Goal: Task Accomplishment & Management: Manage account settings

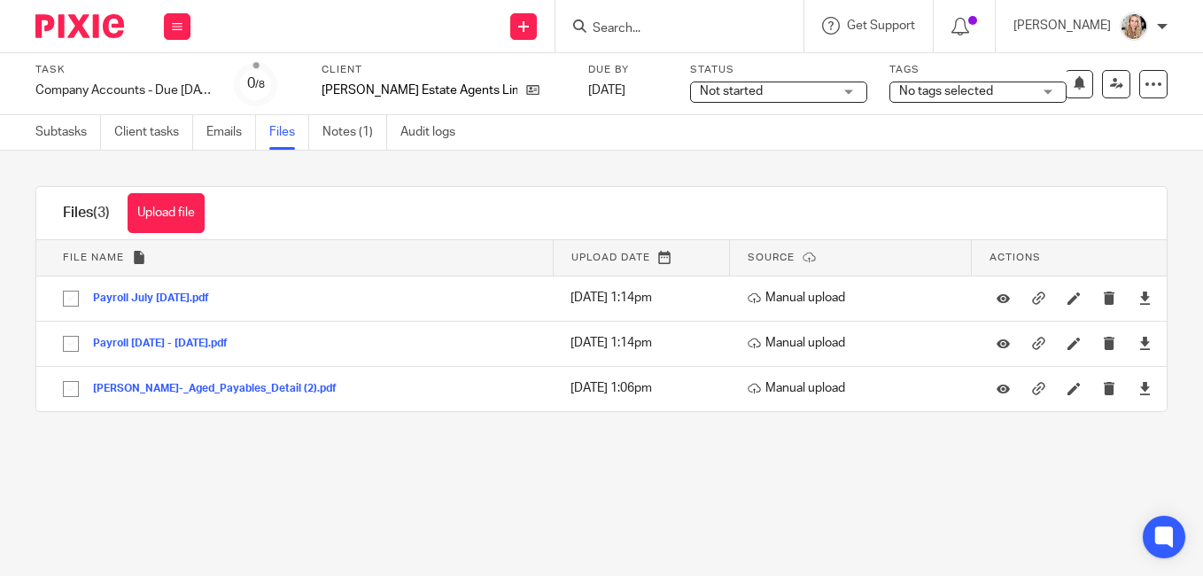
drag, startPoint x: 171, startPoint y: 221, endPoint x: 207, endPoint y: 222, distance: 36.4
click at [171, 221] on button "Upload file" at bounding box center [166, 213] width 77 height 40
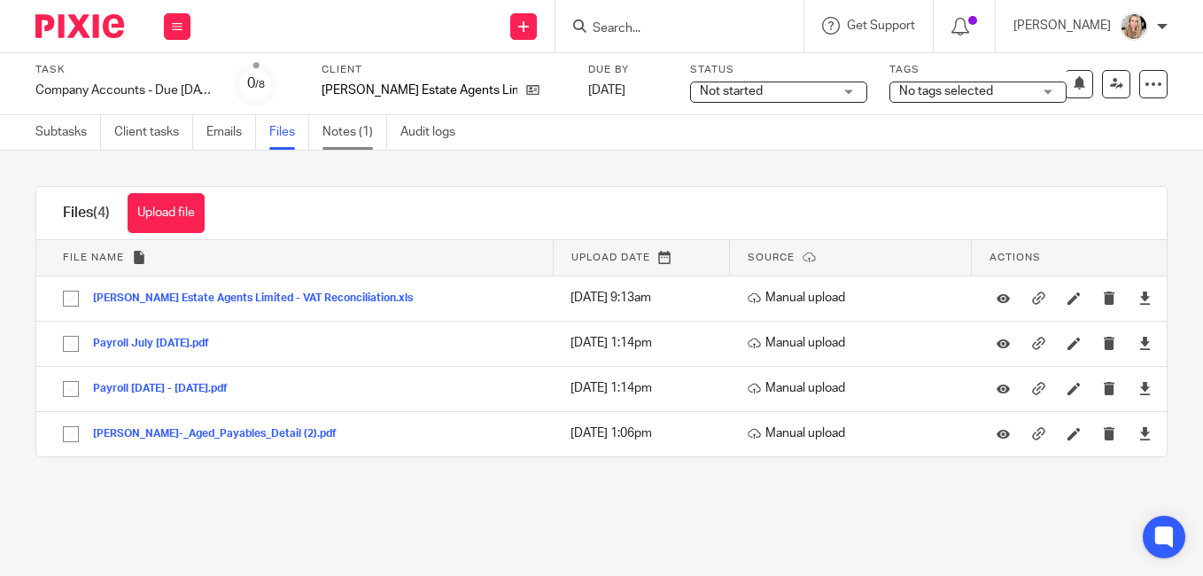
click at [335, 131] on link "Notes (1)" at bounding box center [354, 132] width 65 height 35
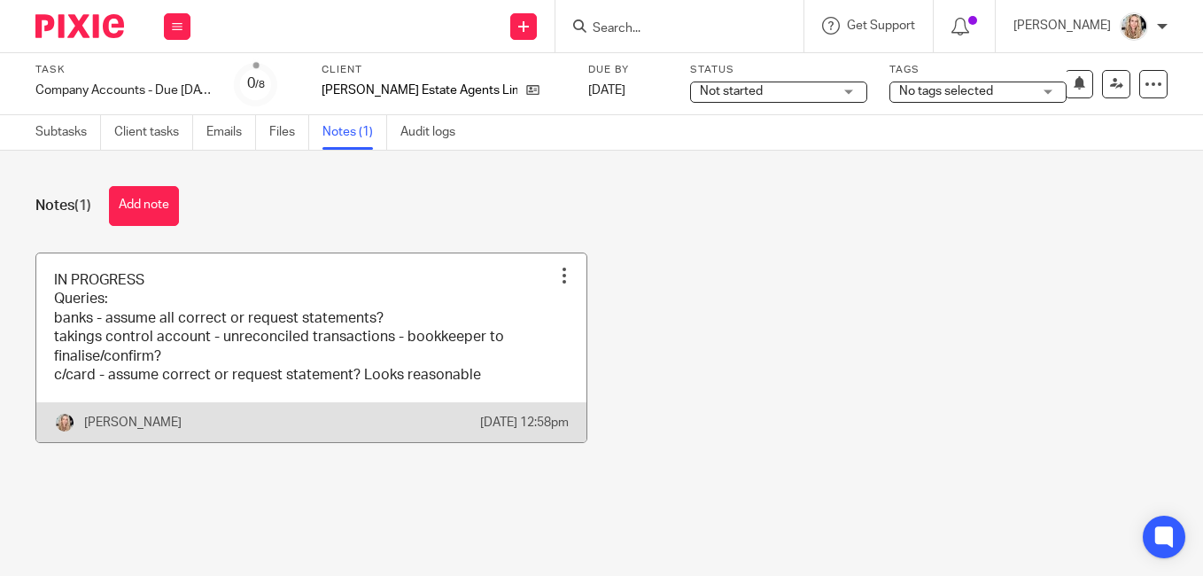
click at [433, 369] on link at bounding box center [311, 348] width 550 height 190
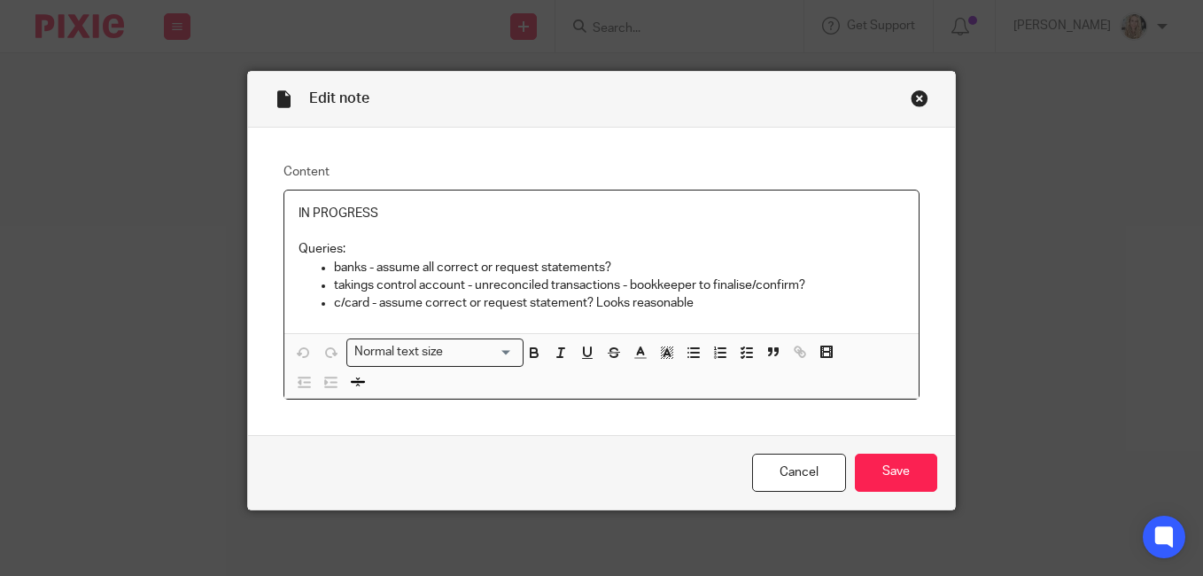
click at [712, 300] on p "c/card - assume correct or request statement? Looks reasonable" at bounding box center [619, 303] width 570 height 18
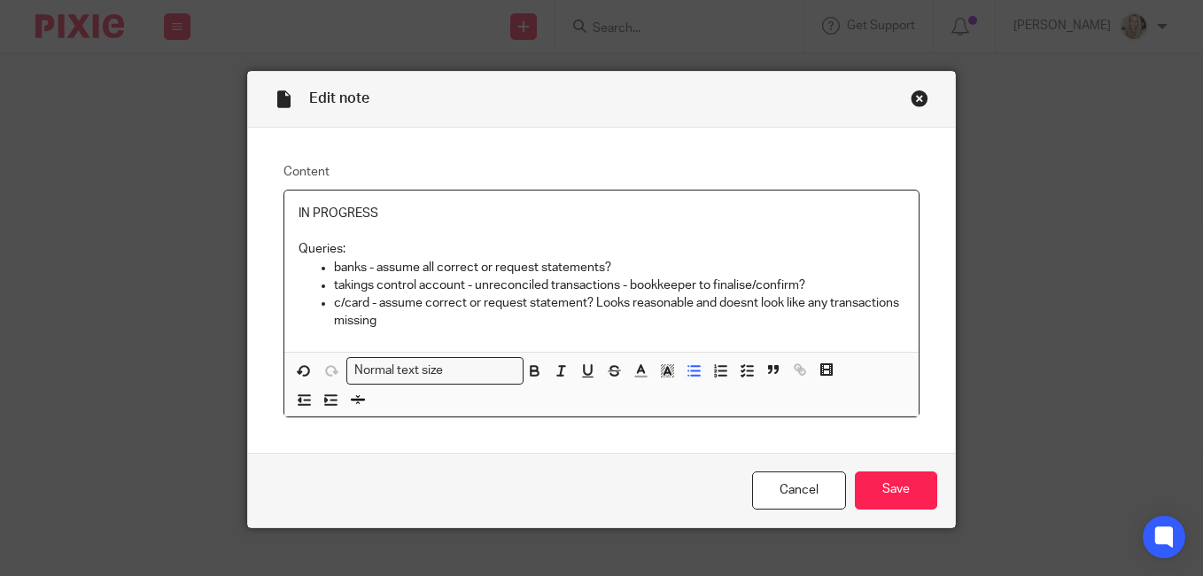
click at [751, 302] on p "c/card - assume correct or request statement? Looks reasonable and doesnt look …" at bounding box center [619, 312] width 570 height 36
click at [795, 284] on p "takings control account - unreconciled transactions - bookkeeper to finalise/co…" at bounding box center [619, 285] width 570 height 18
click at [501, 323] on p "c/card - assume correct or request statement? Looks reasonable and doesn't look…" at bounding box center [619, 312] width 570 height 36
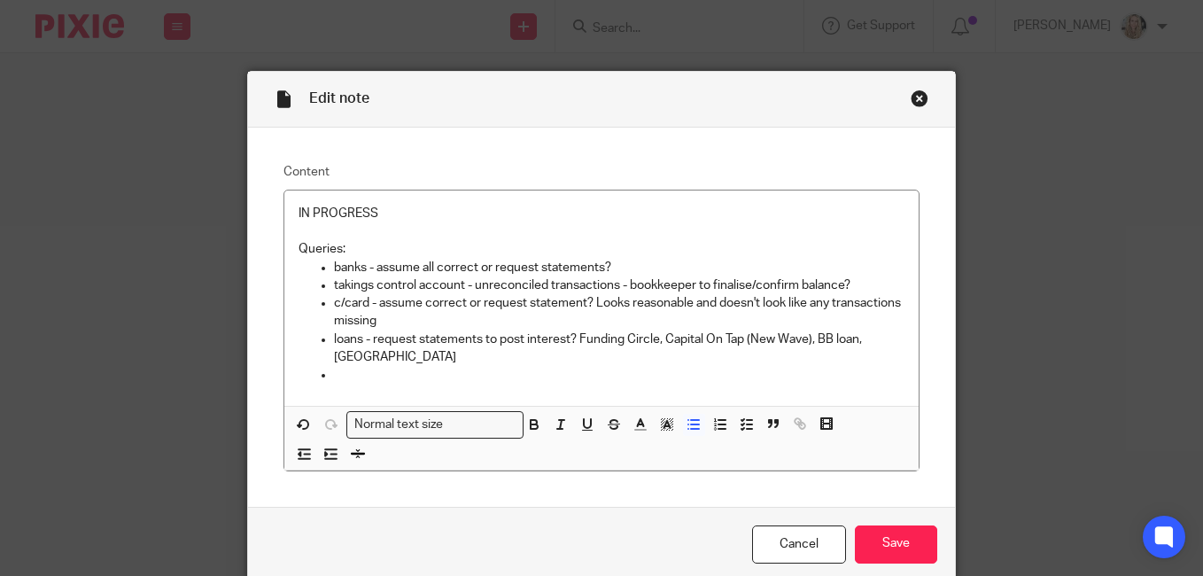
click at [351, 372] on p at bounding box center [619, 375] width 570 height 18
click at [361, 378] on p at bounding box center [619, 375] width 570 height 18
click at [513, 376] on p "can't see 2024 CT paid - client to confirm if still outstanding?" at bounding box center [619, 375] width 570 height 18
click at [666, 375] on p "can't see 2024 CT paid - can you confirm if still outstanding?" at bounding box center [619, 375] width 570 height 18
drag, startPoint x: 666, startPoint y: 373, endPoint x: 314, endPoint y: 379, distance: 351.7
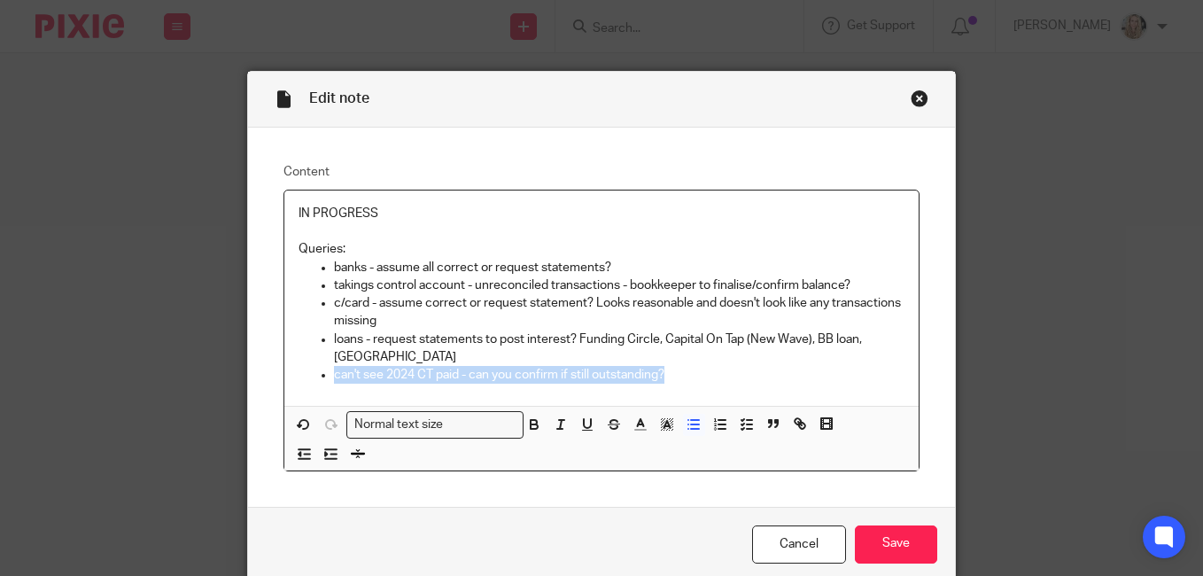
click at [334, 379] on li "can't see 2024 CT paid - can you confirm if still outstanding?" at bounding box center [619, 375] width 570 height 18
click at [489, 375] on p "2024 CT not showing as paid - can you check if outstanding still?" at bounding box center [619, 375] width 570 height 18
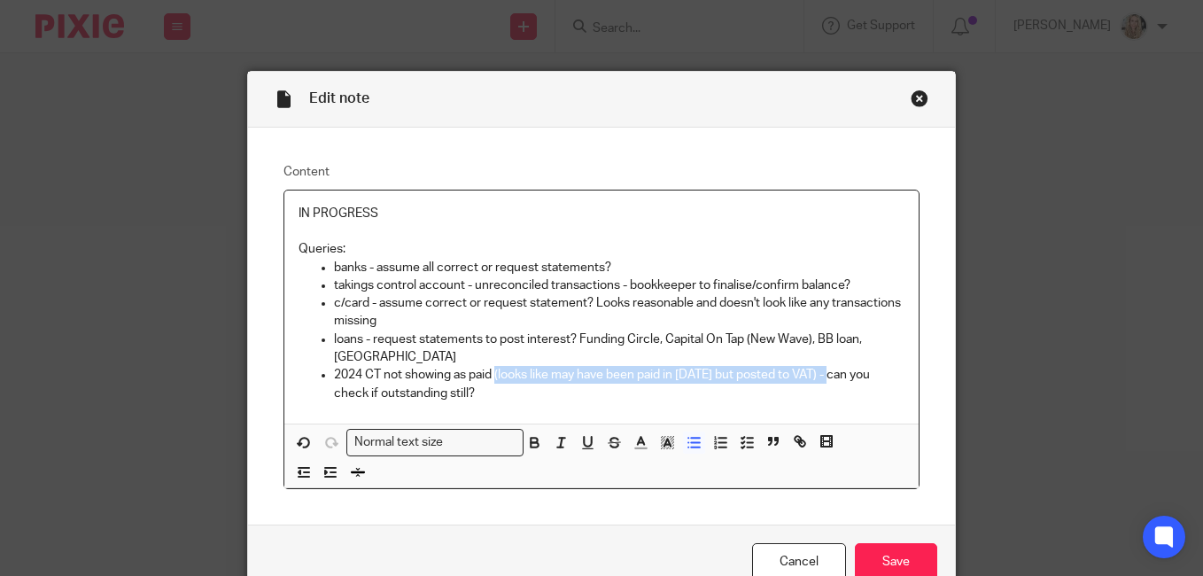
drag, startPoint x: 836, startPoint y: 375, endPoint x: 492, endPoint y: 377, distance: 344.6
click at [492, 377] on p "2024 CT not showing as paid (looks like may have been paid in July 2025 but pos…" at bounding box center [619, 384] width 570 height 36
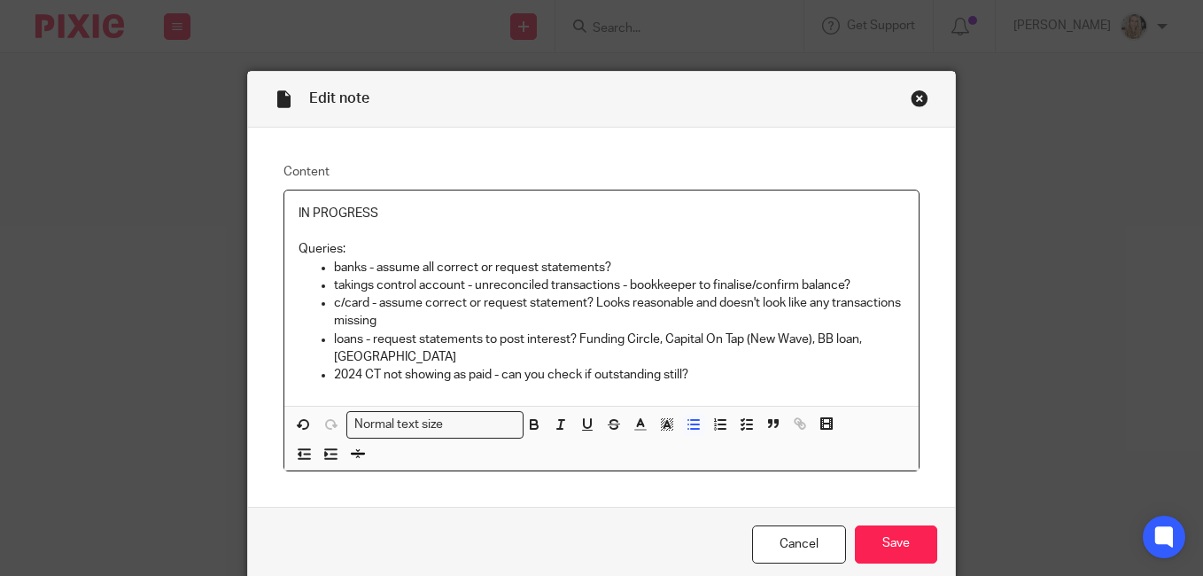
click at [718, 374] on p "2024 CT not showing as paid - can you check if outstanding still?" at bounding box center [619, 375] width 570 height 18
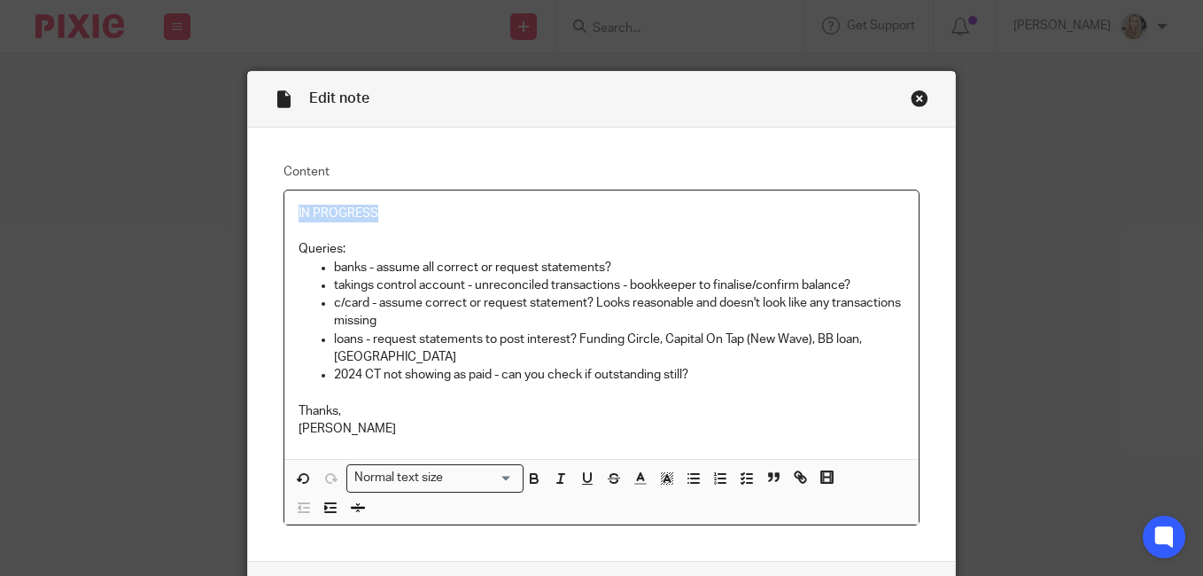
drag, startPoint x: 373, startPoint y: 211, endPoint x: 284, endPoint y: 208, distance: 88.6
click at [284, 215] on div "IN PROGRESS Queries: banks - assume all correct or request statements? takings …" at bounding box center [601, 324] width 634 height 268
click at [335, 248] on p "Queries:" at bounding box center [602, 249] width 606 height 18
drag, startPoint x: 651, startPoint y: 265, endPoint x: 655, endPoint y: 248, distance: 17.2
click at [651, 265] on p "banks - assume all correct or request statements?" at bounding box center [619, 268] width 570 height 18
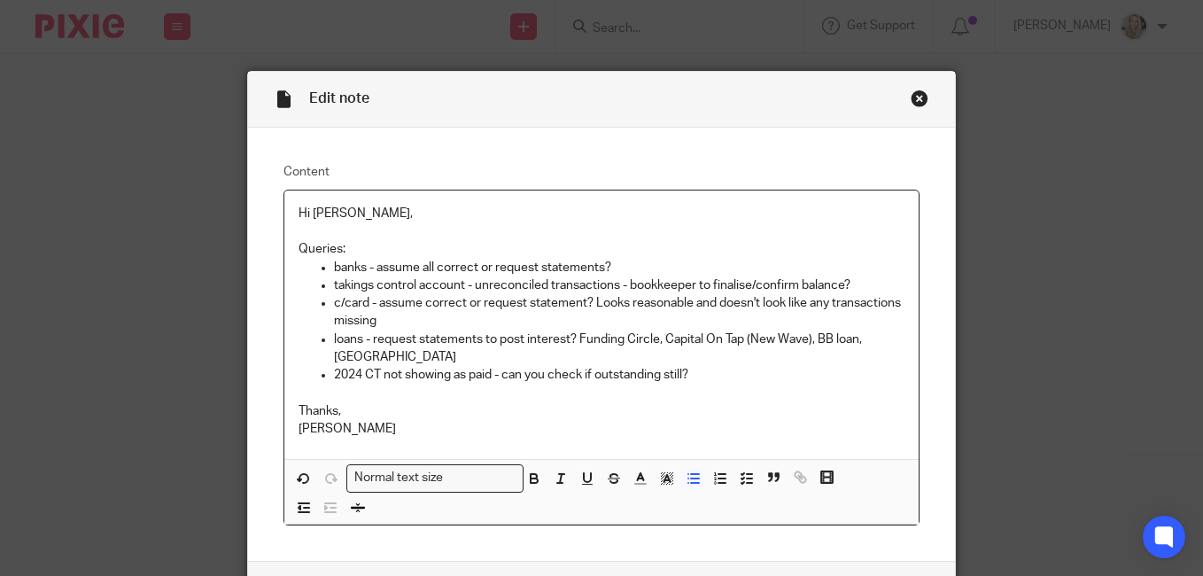
click at [656, 261] on p "banks - assume all correct or request statements?" at bounding box center [619, 268] width 570 height 18
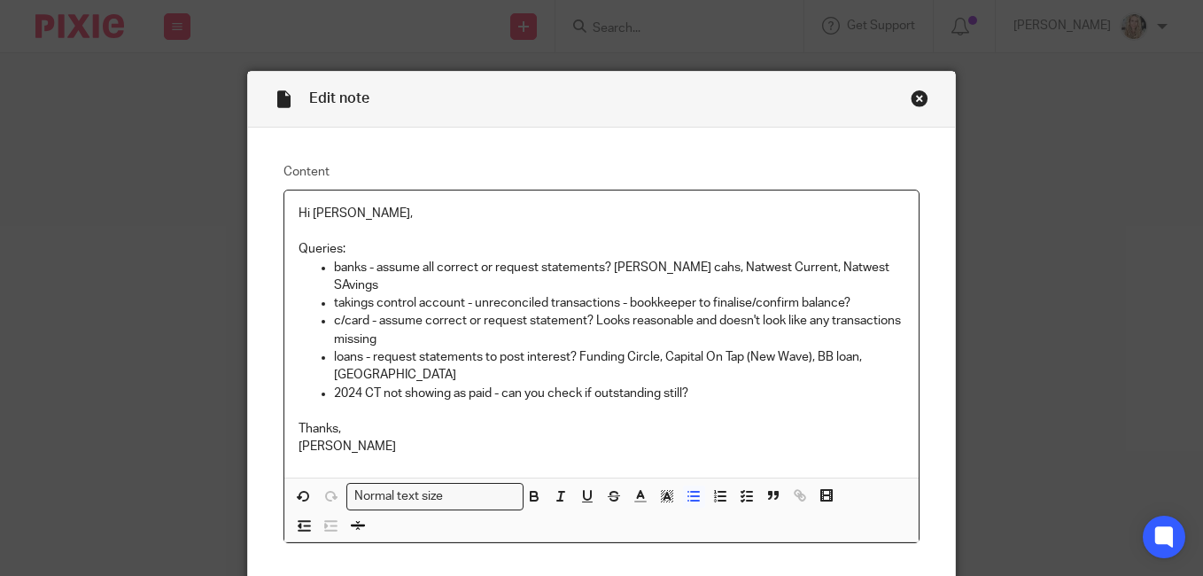
click at [840, 262] on p "banks - assume all correct or request statements? Petty cahs, Natwest Current, …" at bounding box center [619, 277] width 570 height 36
click at [609, 265] on p "banks - assume all correct or request statements? Petty cahs, Natwest Current, …" at bounding box center [619, 277] width 570 height 36
click at [668, 268] on p "banks - assume all correct or request statements? Petty cahs, Natwest Current, …" at bounding box center [619, 277] width 570 height 36
click at [609, 267] on p "banks - assume all correct or request statements? Petty cash, Natwest Current, …" at bounding box center [619, 277] width 570 height 36
click at [868, 266] on p "banks - assume all correct or request statements? (Petty cash, Natwest Current,…" at bounding box center [619, 277] width 570 height 36
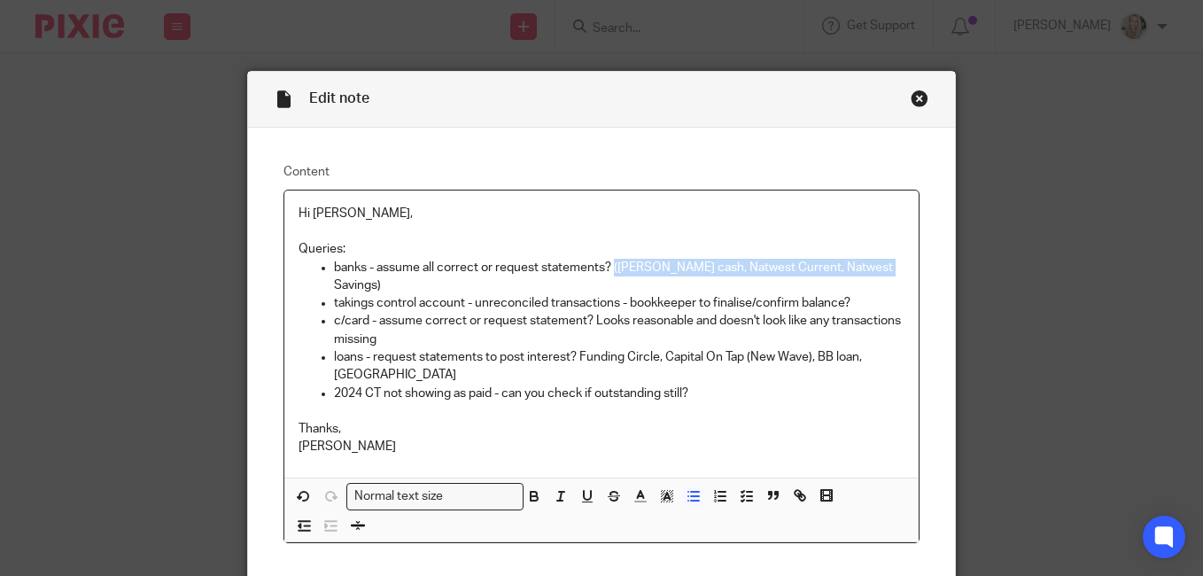
drag, startPoint x: 879, startPoint y: 269, endPoint x: 609, endPoint y: 272, distance: 270.2
click at [609, 272] on p "banks - assume all correct or request statements? (Petty cash, Natwest Current,…" at bounding box center [619, 277] width 570 height 36
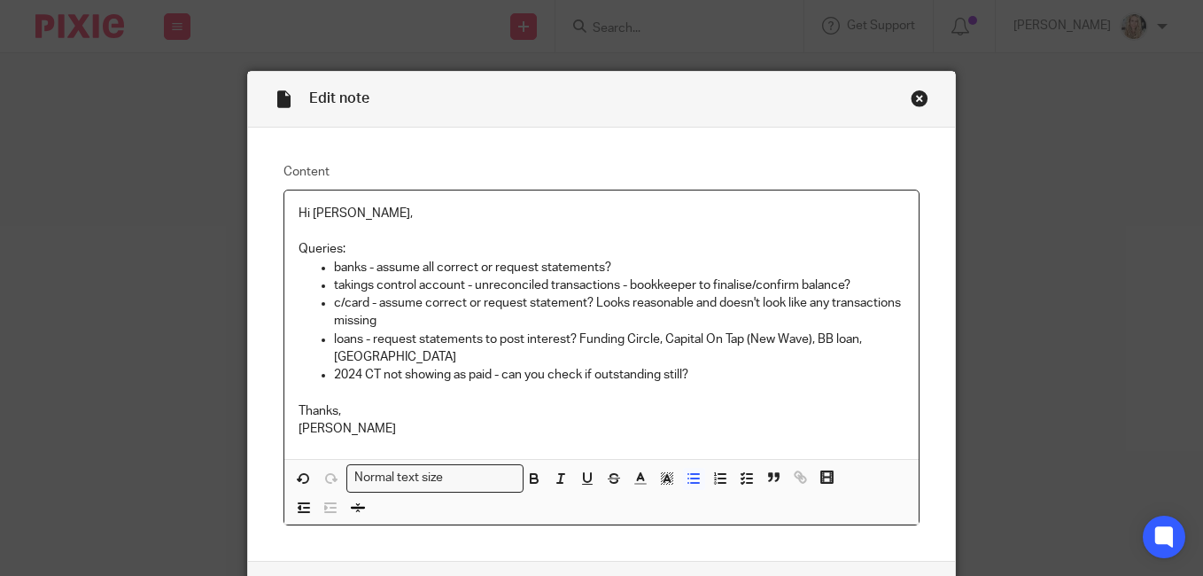
click at [361, 264] on p "banks - assume all correct or request statements?" at bounding box center [619, 268] width 570 height 18
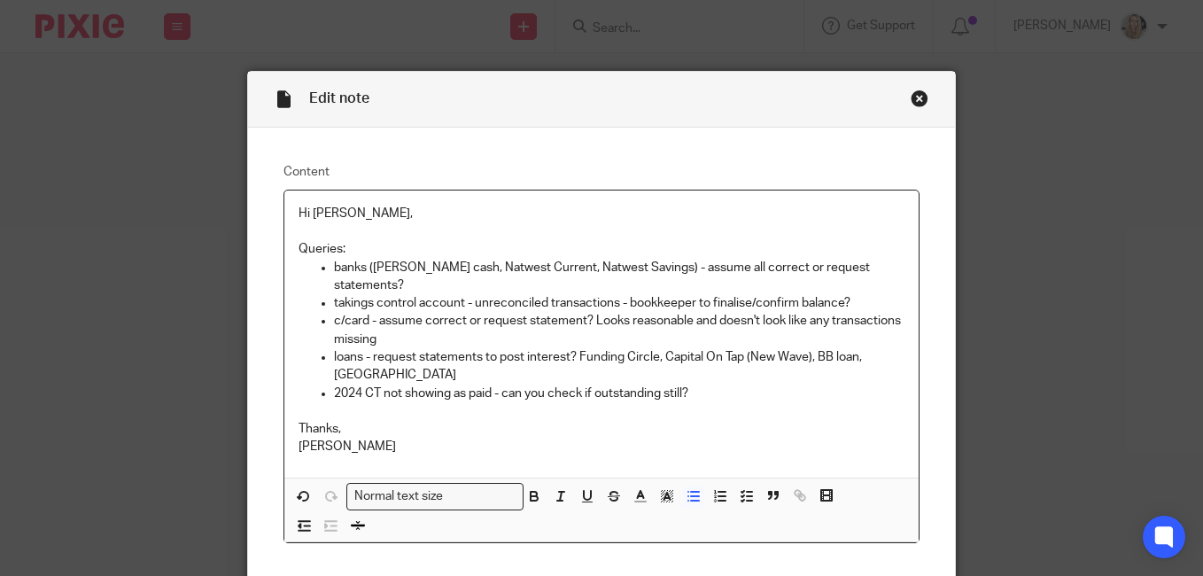
click at [873, 265] on p "banks (Petty cash, Natwest Current, Natwest Savings) - assume all correct or re…" at bounding box center [619, 277] width 570 height 36
click at [466, 294] on p "takings control account - unreconciled transactions - bookkeeper to finalise/co…" at bounding box center [619, 303] width 570 height 18
click at [467, 320] on p "c/card - assume correct or request statement? Looks reasonable and doesn't look…" at bounding box center [619, 330] width 570 height 36
click at [715, 294] on p "takings control account - has unreconciled transactions - bookkeeper to finalis…" at bounding box center [619, 303] width 570 height 18
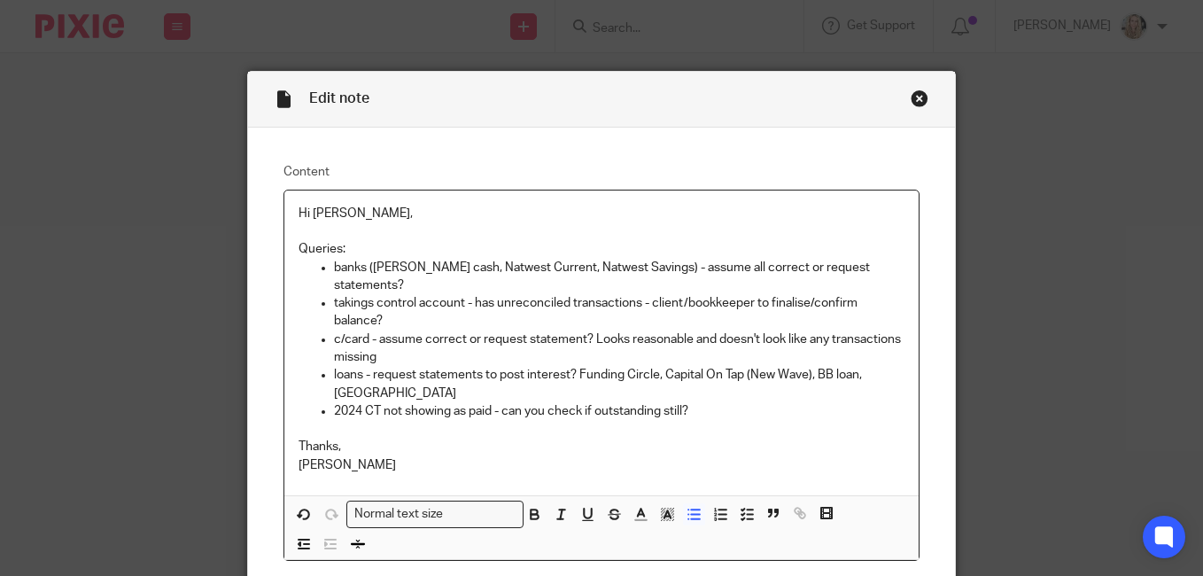
click at [433, 299] on p "takings control account - has unreconciled transactions - client/bookkeeper to …" at bounding box center [619, 312] width 570 height 36
click at [469, 337] on p "c/card - assume correct or request statement? Looks reasonable and doesn't look…" at bounding box center [619, 348] width 570 height 36
click at [391, 376] on p "loans - request statements to post interest? Funding Circle, Capital On Tap (Ne…" at bounding box center [619, 384] width 570 height 36
click at [705, 402] on p "2024 CT not showing as paid - can you check if outstanding still?" at bounding box center [619, 411] width 570 height 18
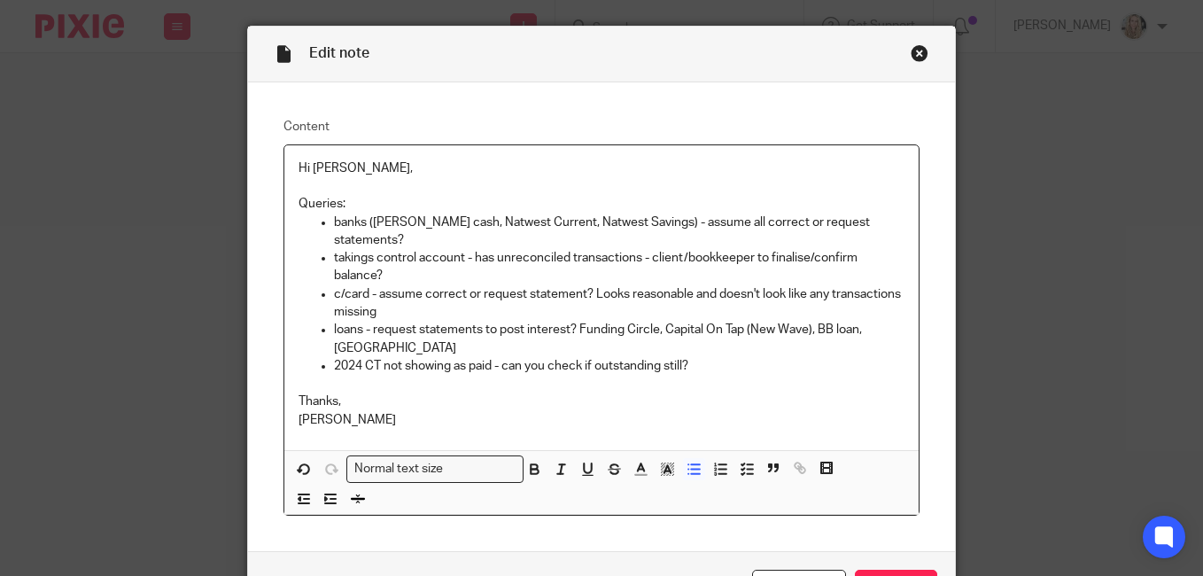
scroll to position [89, 0]
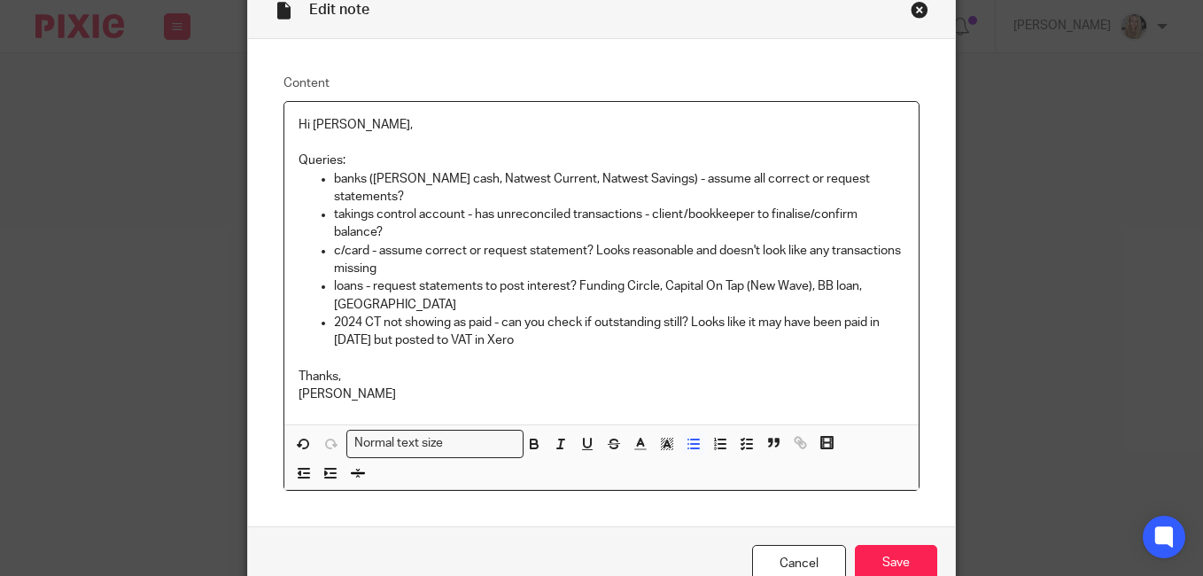
click at [555, 317] on p "2024 CT not showing as paid - can you check if outstanding still? Looks like it…" at bounding box center [619, 332] width 570 height 36
click at [876, 545] on input "Save" at bounding box center [896, 564] width 82 height 38
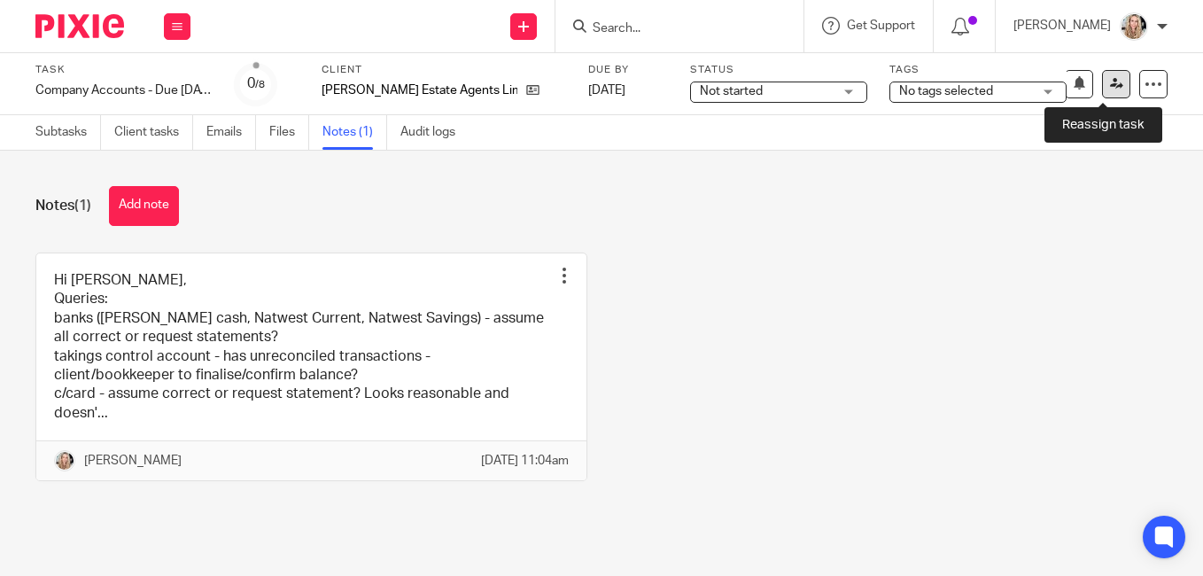
click at [1110, 83] on icon at bounding box center [1116, 83] width 13 height 13
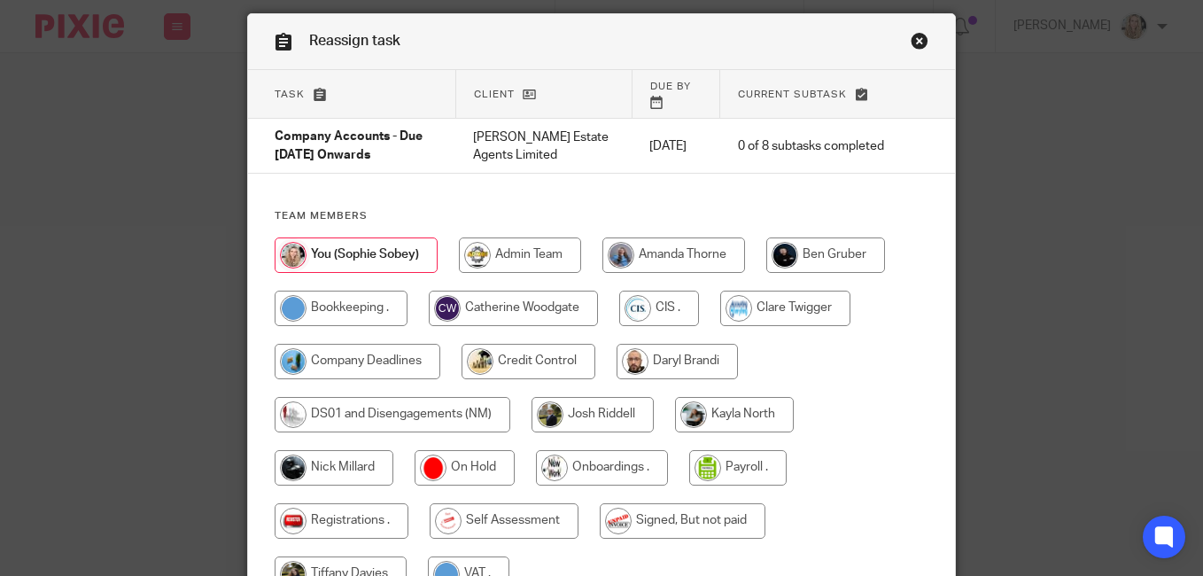
scroll to position [89, 0]
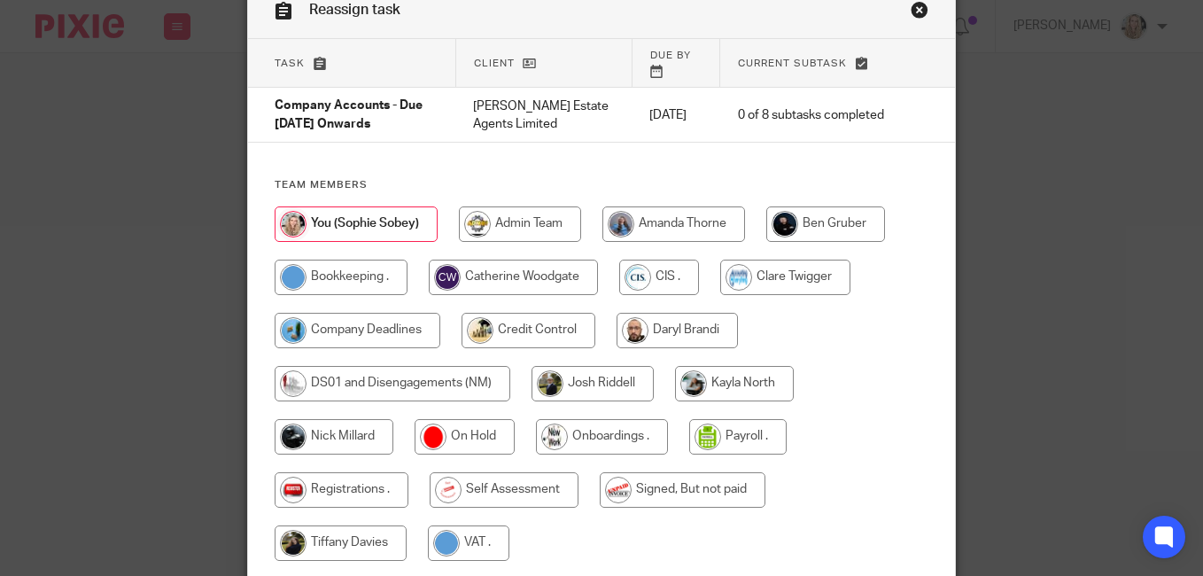
click at [349, 421] on input "radio" at bounding box center [334, 436] width 119 height 35
radio input "true"
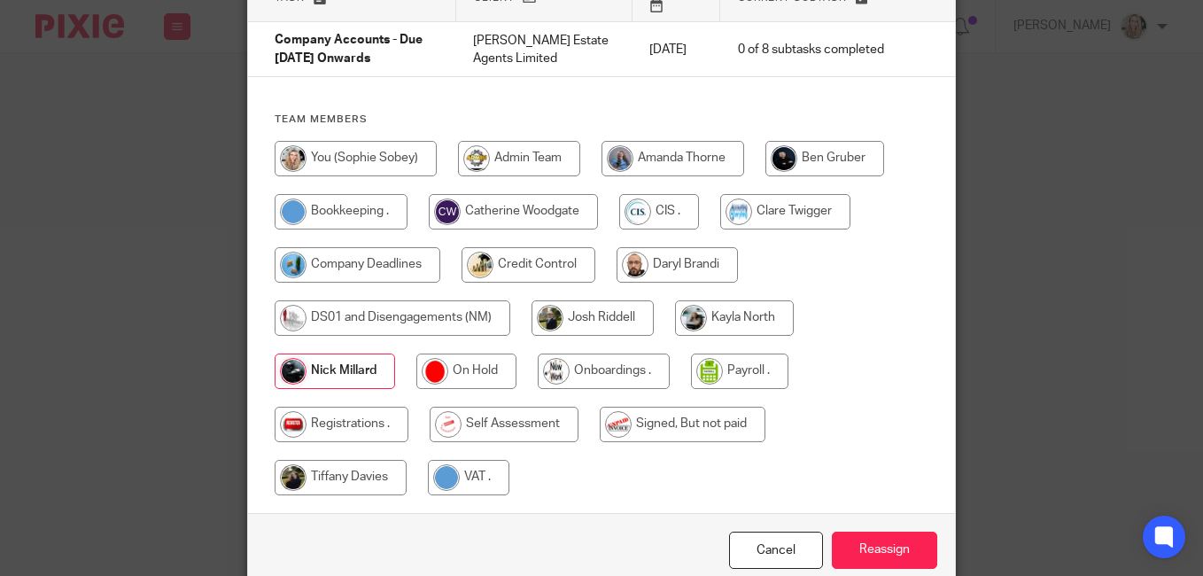
scroll to position [223, 0]
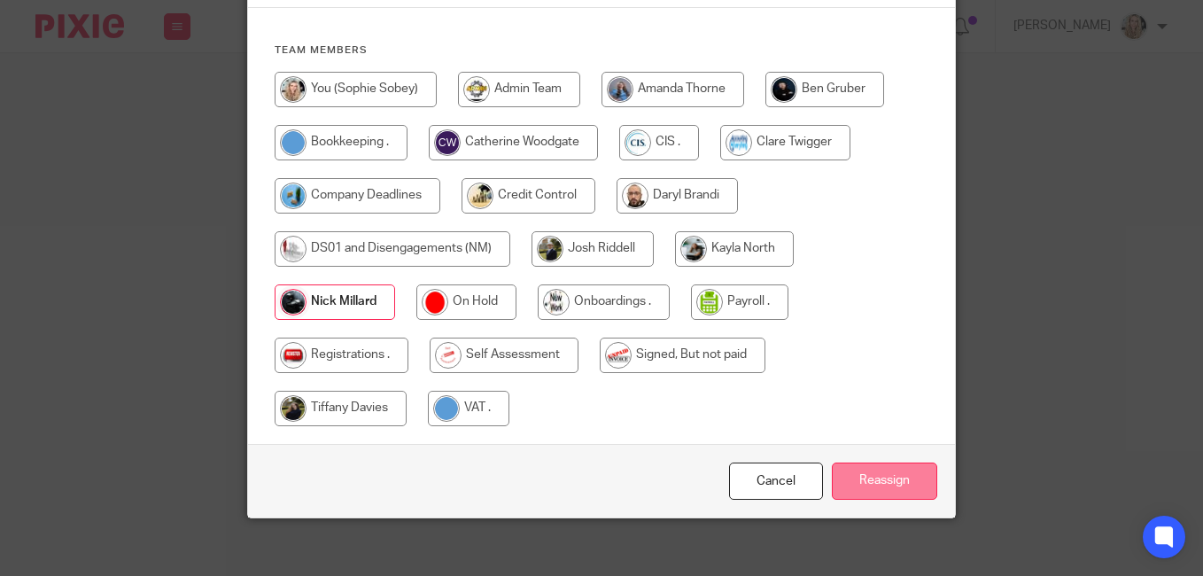
click at [874, 462] on input "Reassign" at bounding box center [884, 481] width 105 height 38
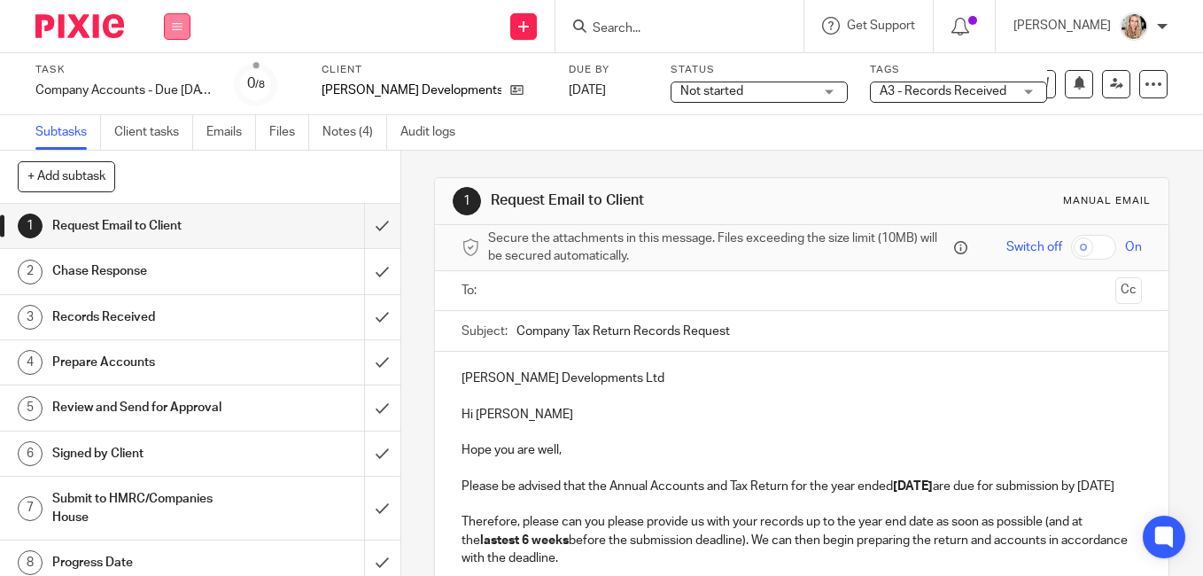
click at [177, 30] on icon at bounding box center [177, 26] width 11 height 11
click at [171, 79] on link "Work" at bounding box center [168, 82] width 31 height 12
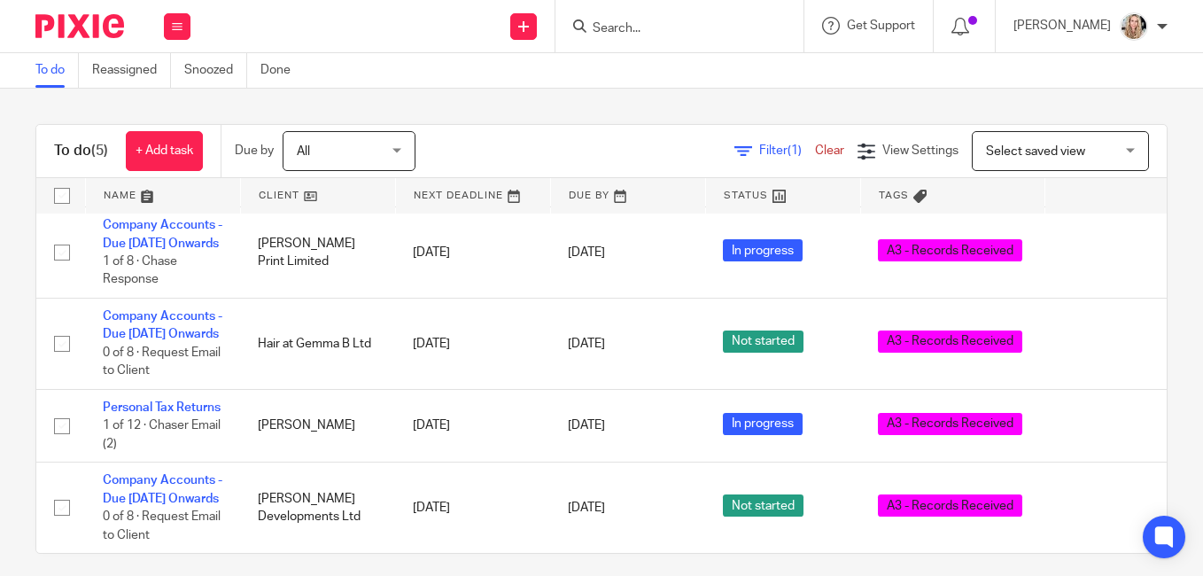
click at [685, 25] on input "Search" at bounding box center [670, 29] width 159 height 16
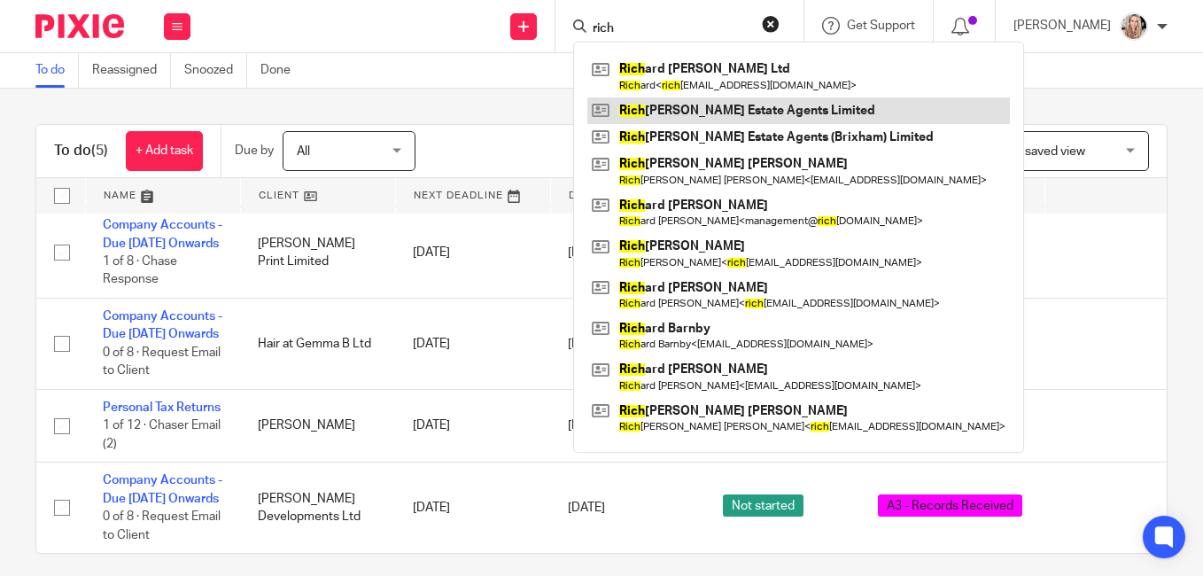
type input "rich"
click at [713, 106] on link at bounding box center [798, 110] width 423 height 27
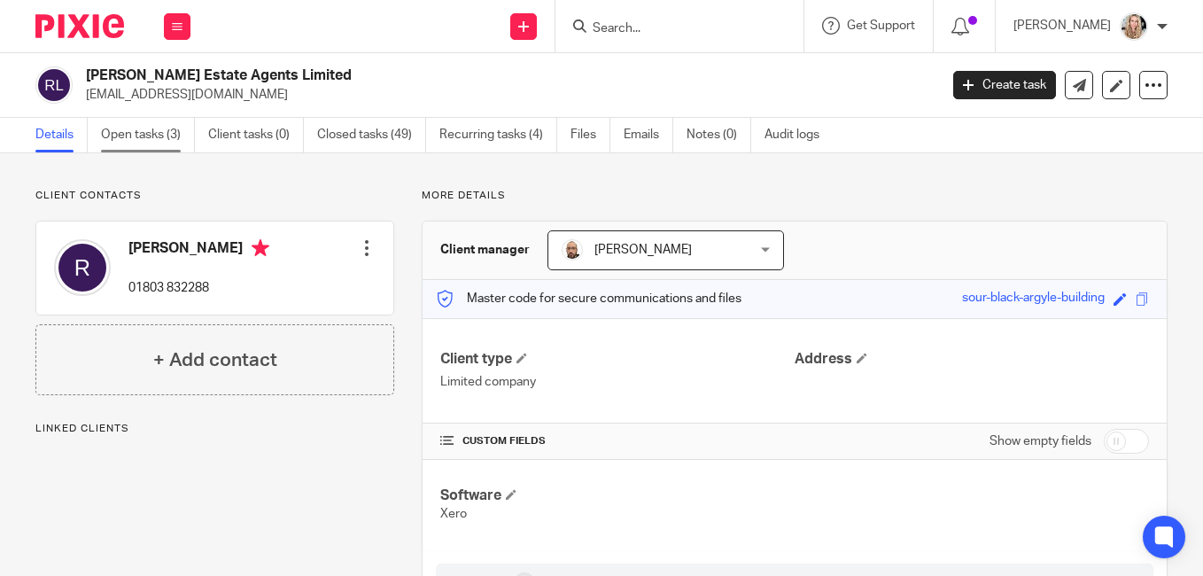
click at [135, 136] on link "Open tasks (3)" at bounding box center [148, 135] width 94 height 35
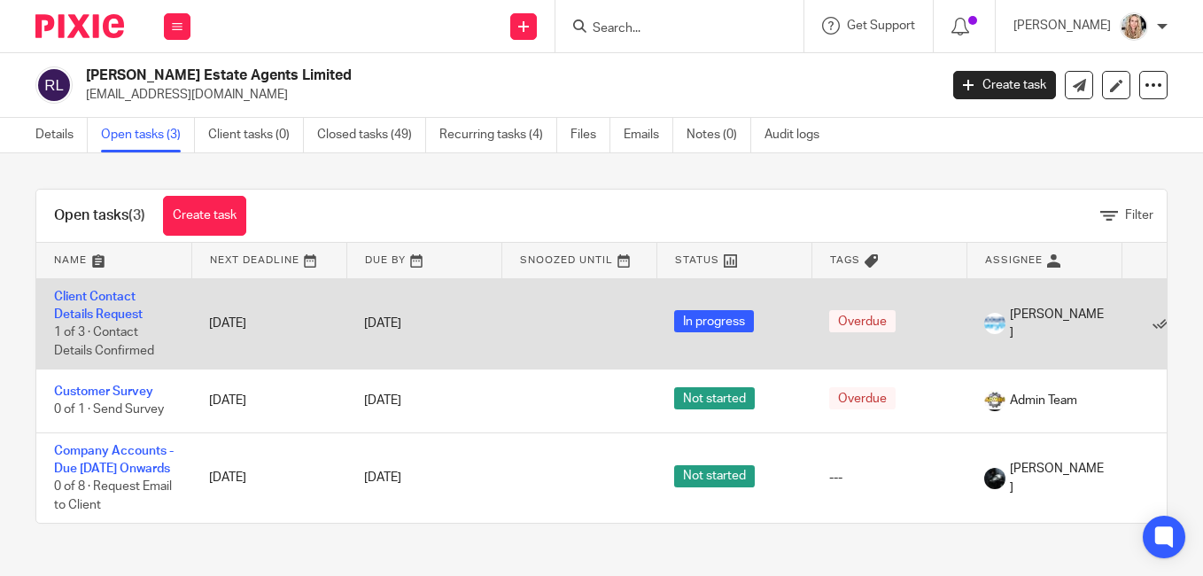
scroll to position [15, 0]
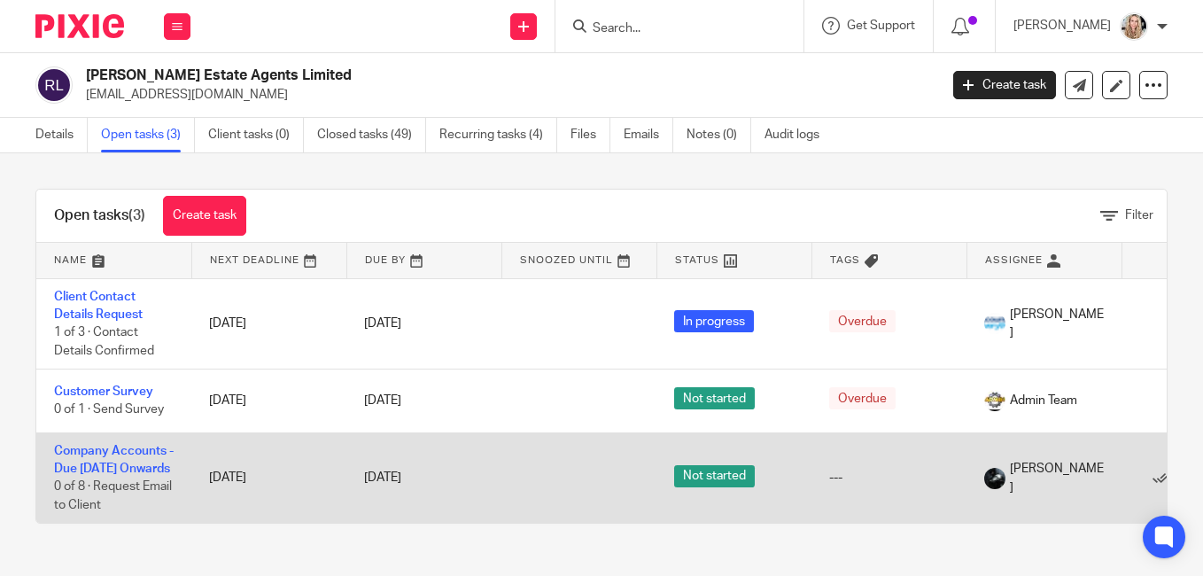
click at [97, 461] on td "Company Accounts - Due [DATE] Onwards 0 of 8 · Request Email to Client" at bounding box center [113, 477] width 155 height 90
click at [102, 445] on link "Company Accounts - Due [DATE] Onwards" at bounding box center [114, 460] width 120 height 30
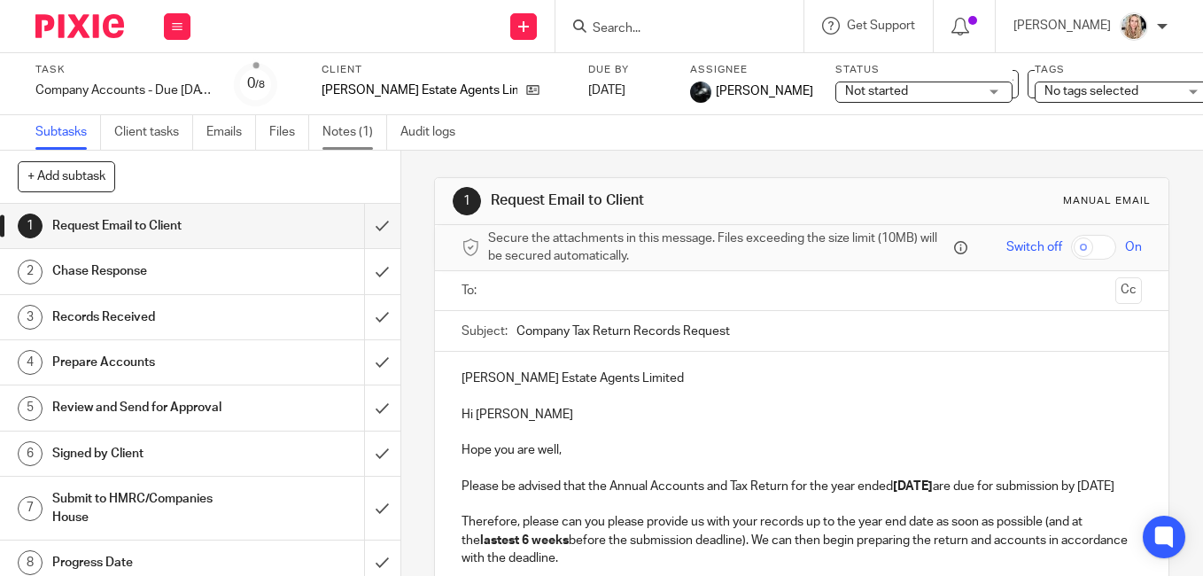
click at [346, 134] on link "Notes (1)" at bounding box center [354, 132] width 65 height 35
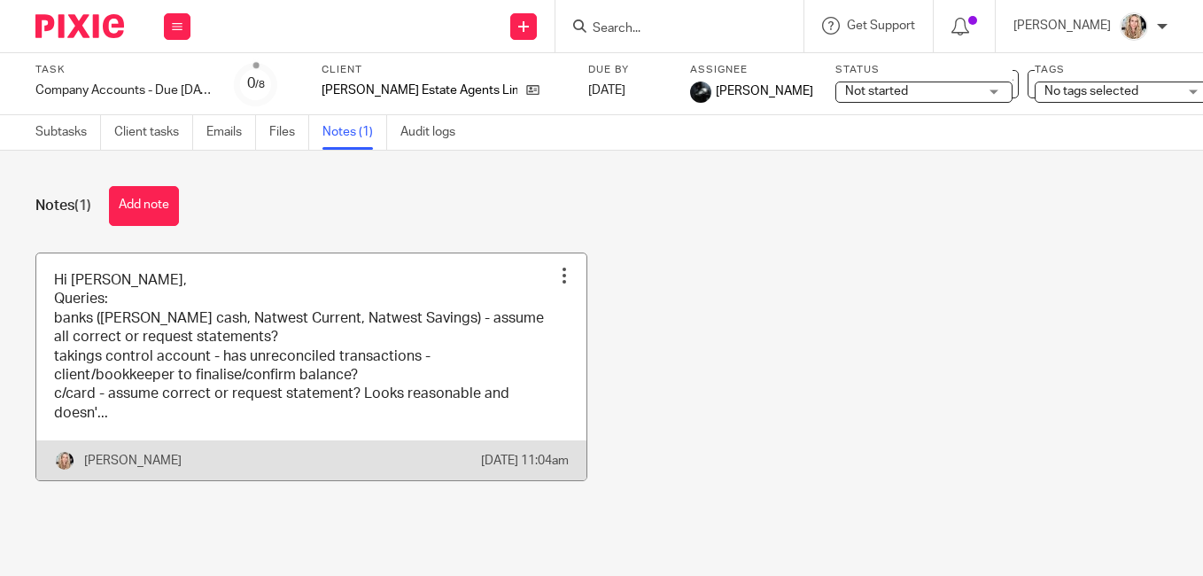
click at [329, 292] on link at bounding box center [311, 367] width 550 height 228
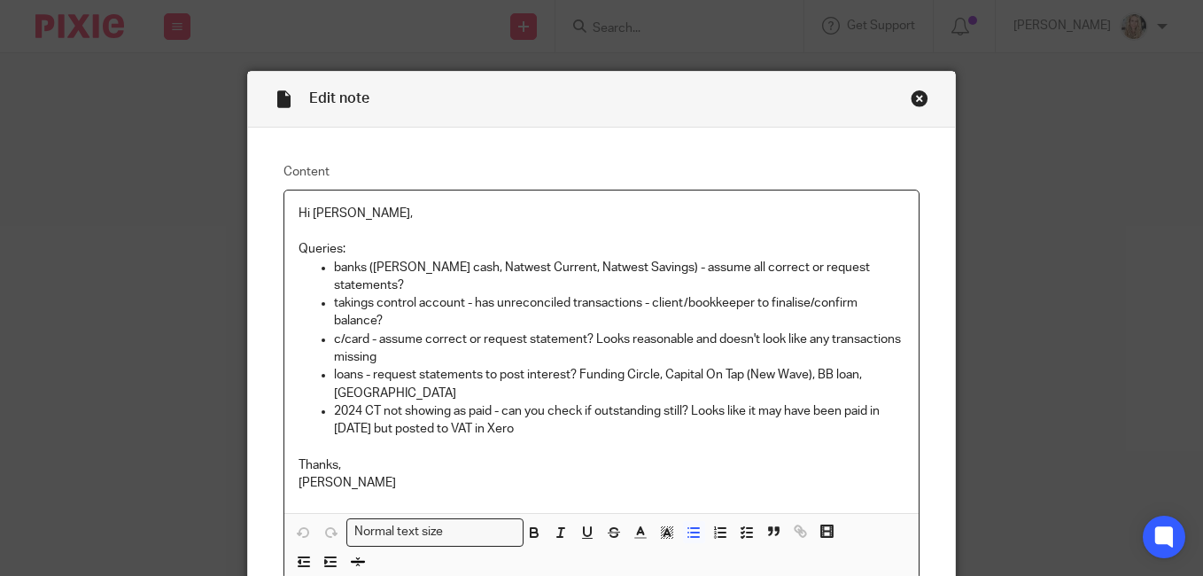
click at [567, 414] on p "2024 CT not showing as paid - can you check if outstanding still? Looks like it…" at bounding box center [619, 420] width 570 height 36
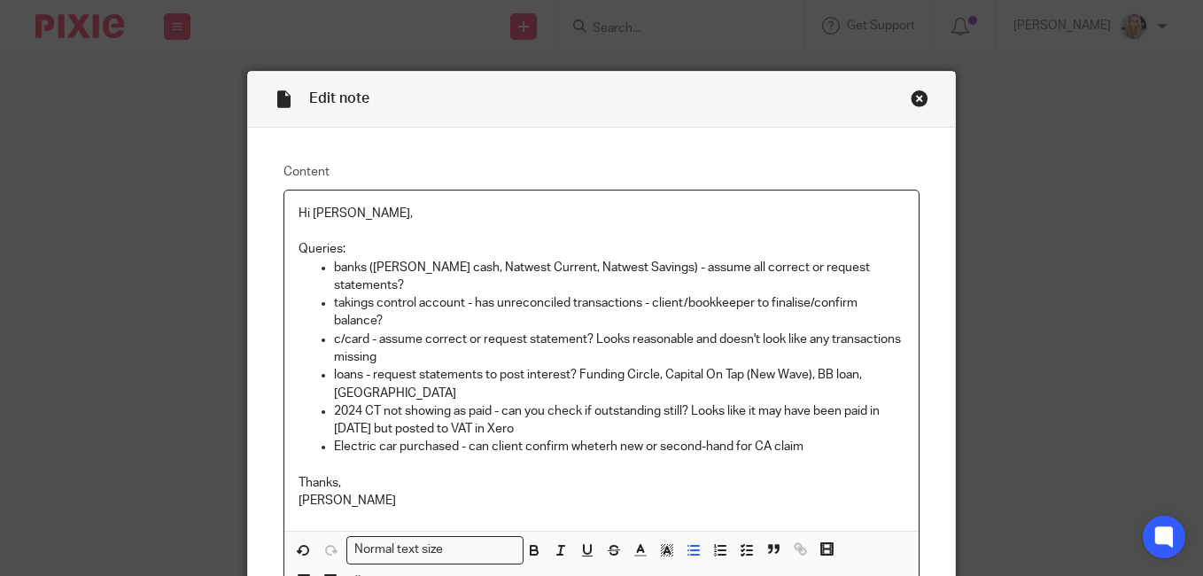
click at [590, 438] on p "Electric car purchased - can client confirm wheterh new or second-hand for CA c…" at bounding box center [619, 447] width 570 height 18
click at [606, 438] on p "Electric car purchased - can client confirm wheterh new or second-hand for CA c…" at bounding box center [619, 447] width 570 height 18
click at [802, 438] on p "Electric car purchased - can client confirm whether new or second-hand for CA c…" at bounding box center [619, 447] width 570 height 18
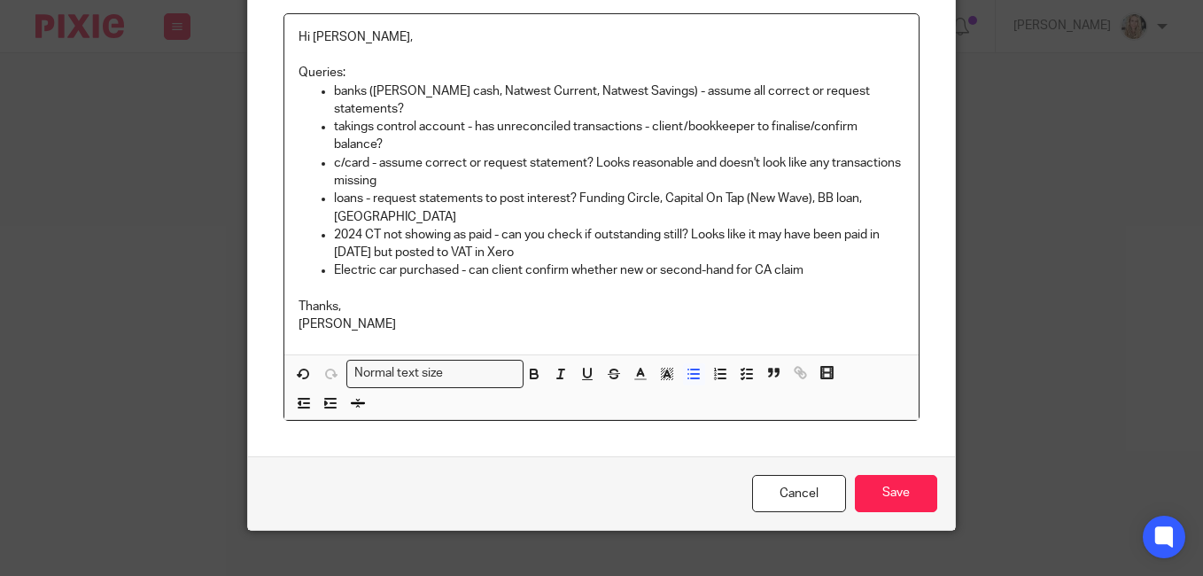
scroll to position [177, 0]
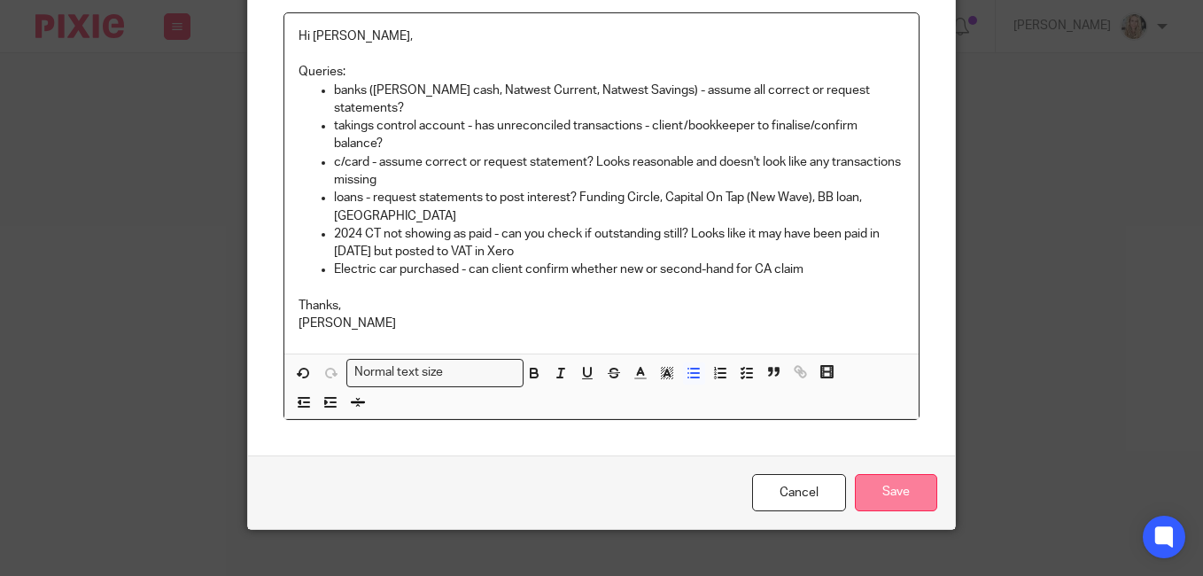
click at [885, 477] on input "Save" at bounding box center [896, 493] width 82 height 38
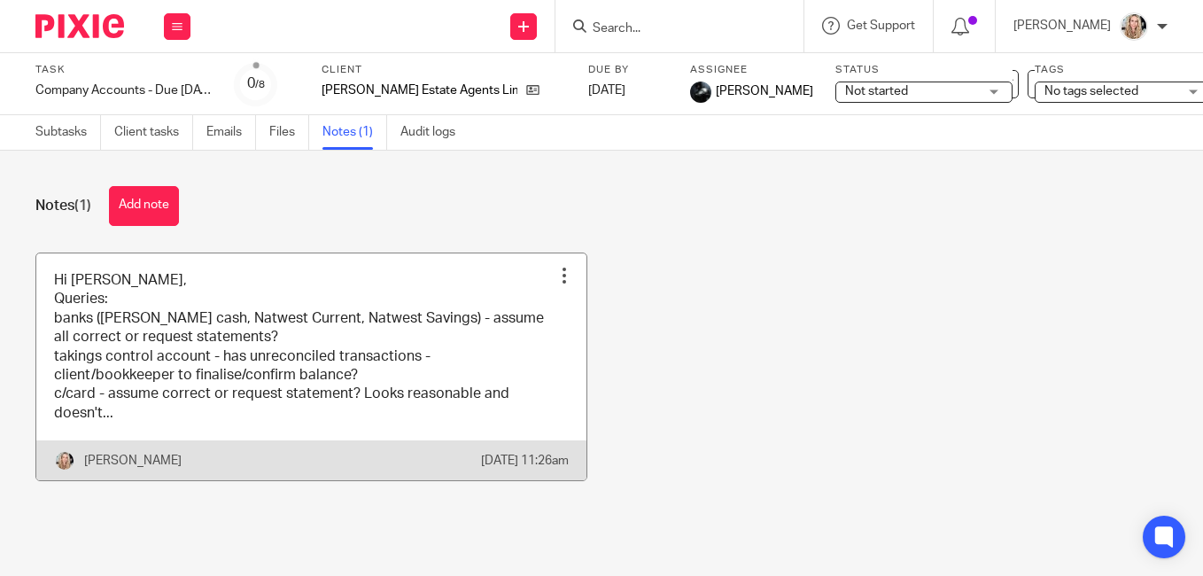
click at [401, 306] on link at bounding box center [311, 367] width 550 height 228
